Goal: Find specific page/section: Find specific page/section

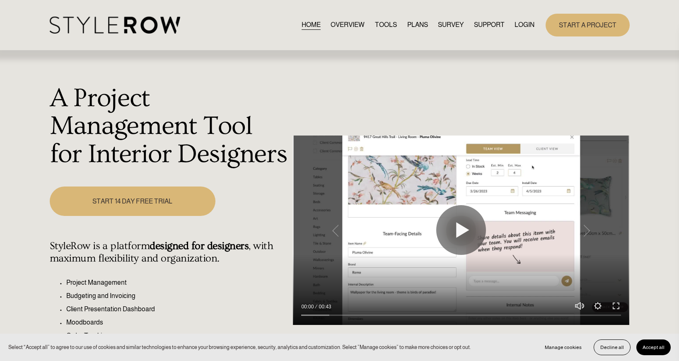
click at [523, 24] on link "LOGIN" at bounding box center [524, 24] width 20 height 11
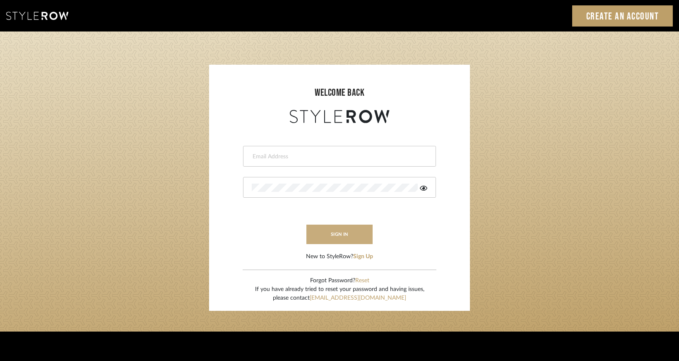
type input "ivonne@rodriguezstudio.com"
click at [345, 230] on button "sign in" at bounding box center [339, 233] width 66 height 19
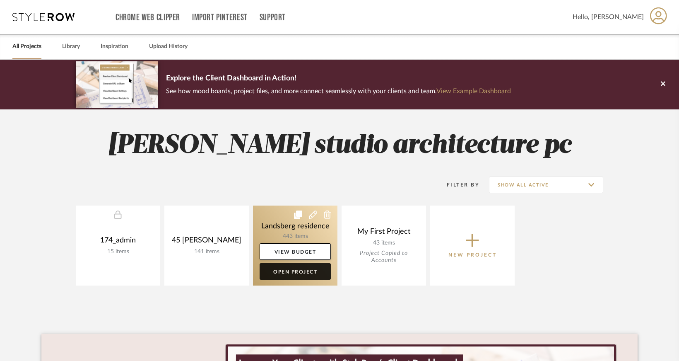
click at [299, 272] on link "Open Project" at bounding box center [295, 271] width 71 height 17
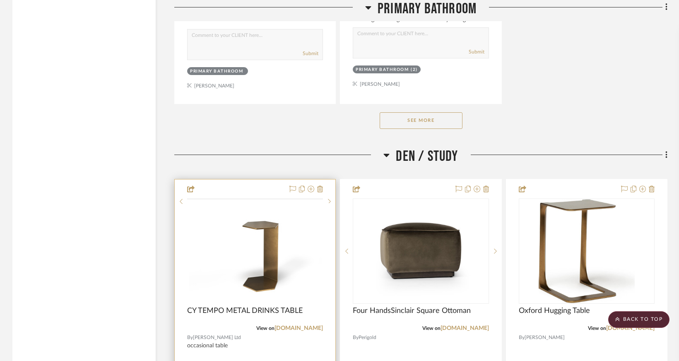
scroll to position [2568, 0]
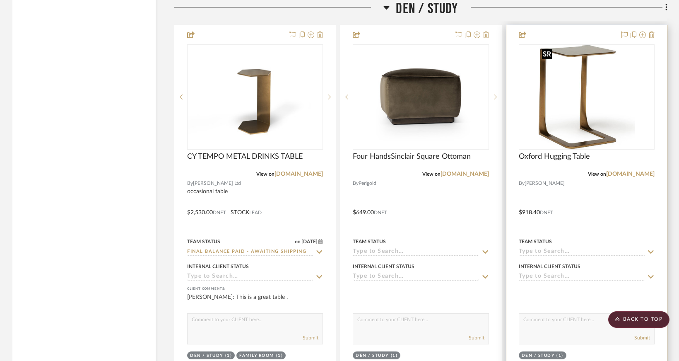
click at [576, 105] on img "0" at bounding box center [587, 97] width 96 height 104
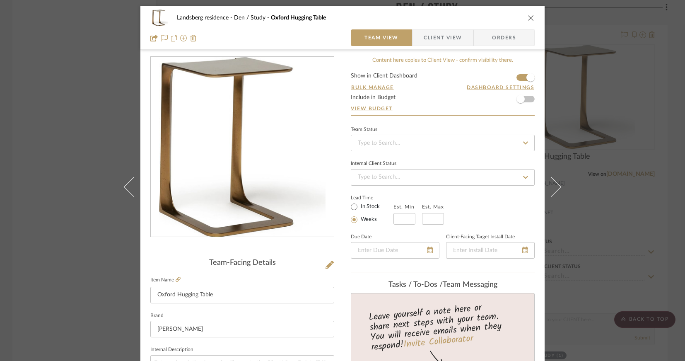
scroll to position [166, 0]
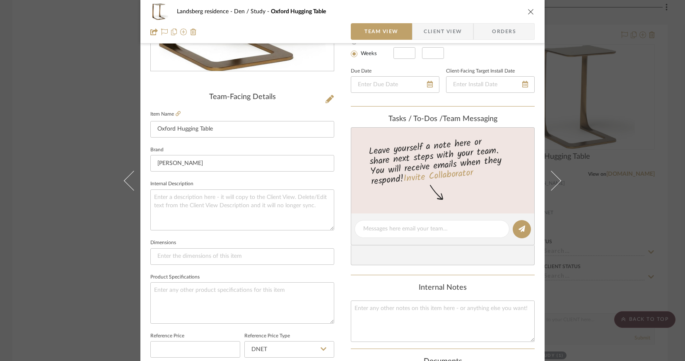
click at [528, 13] on icon "close" at bounding box center [531, 11] width 7 height 7
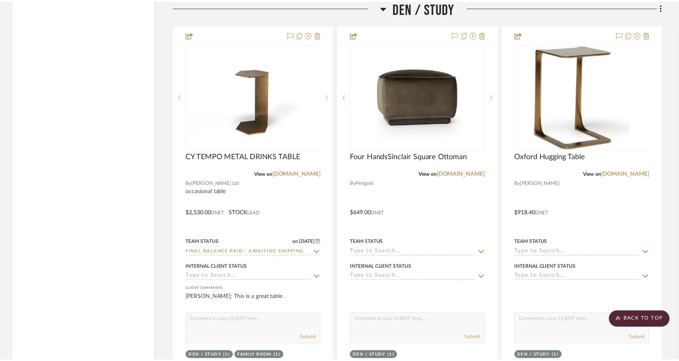
scroll to position [2568, 0]
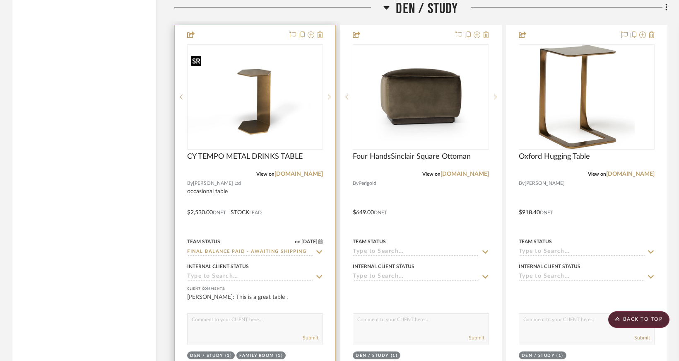
click at [235, 126] on img "0" at bounding box center [255, 96] width 134 height 89
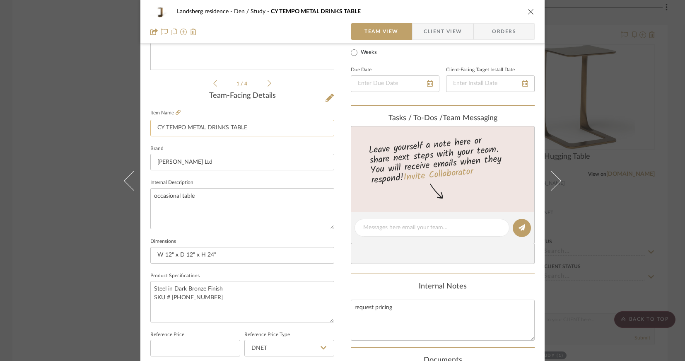
scroll to position [124, 0]
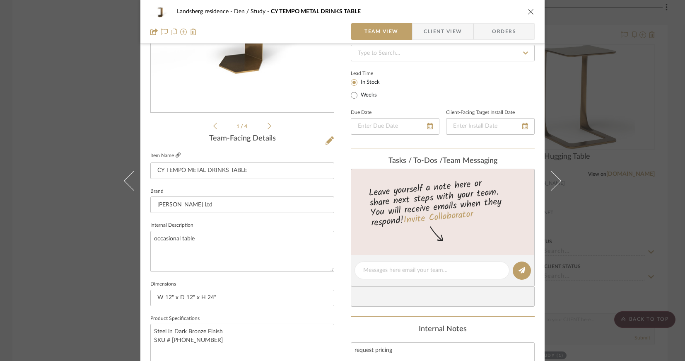
click at [176, 155] on icon at bounding box center [178, 154] width 5 height 5
